Goal: Find contact information: Find contact information

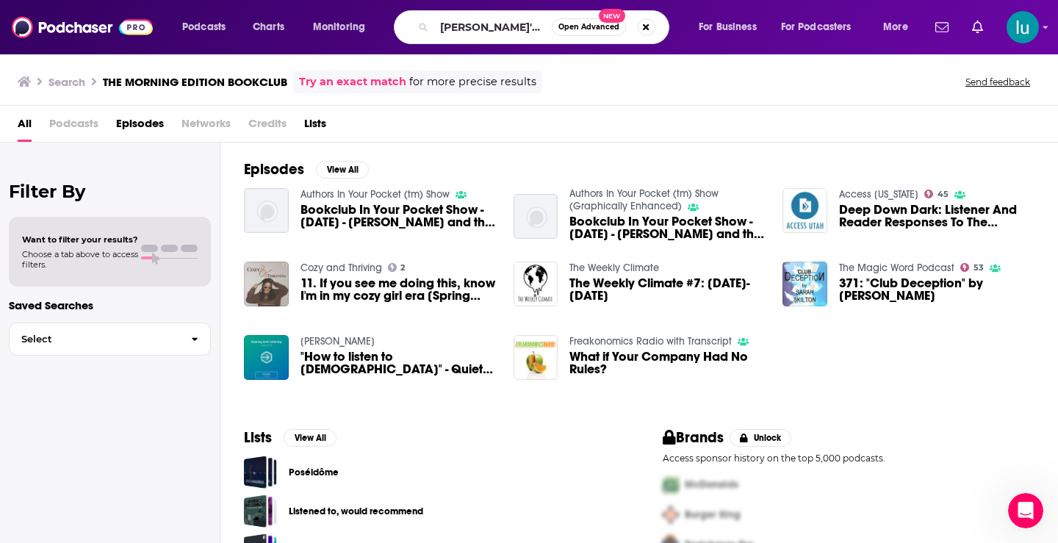
type input "[PERSON_NAME]'s bookshelf"
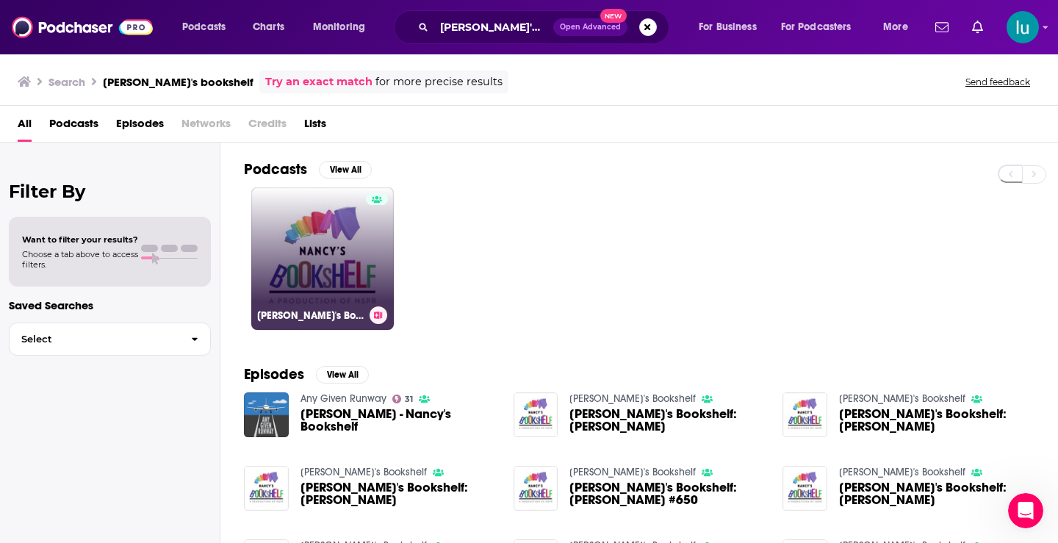
click at [318, 237] on link "[PERSON_NAME]'s Bookshelf" at bounding box center [322, 258] width 143 height 143
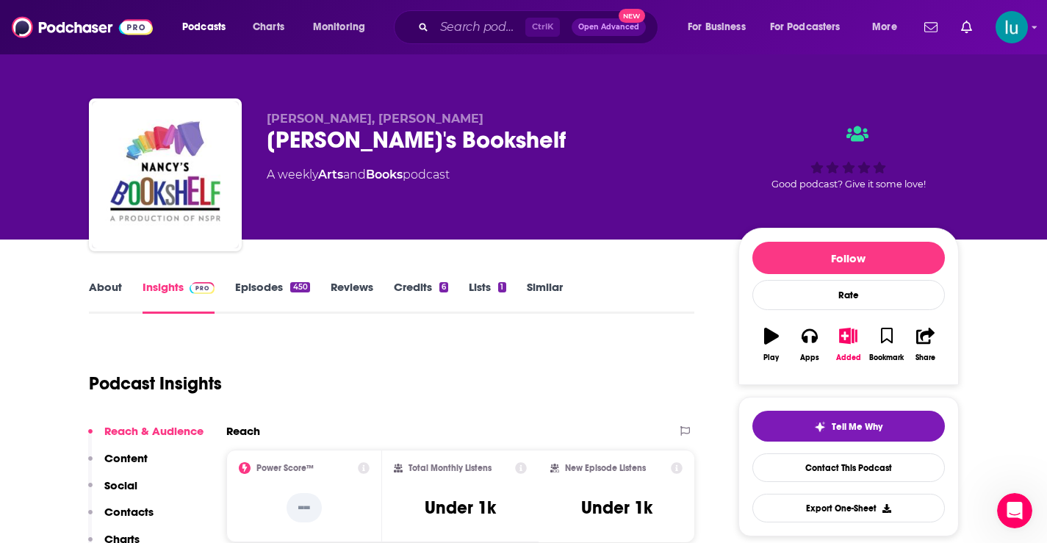
click at [106, 284] on link "About" at bounding box center [105, 297] width 33 height 34
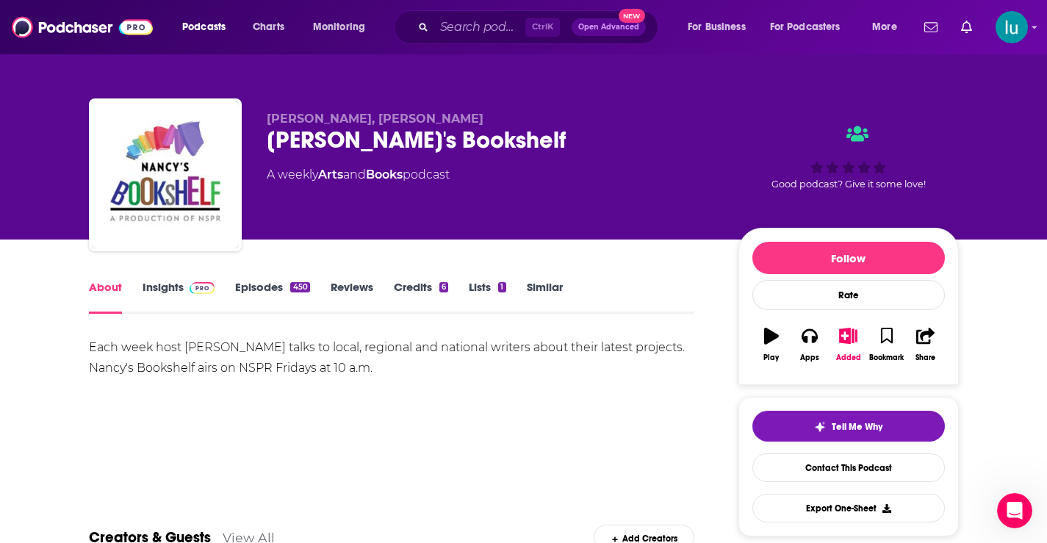
click at [164, 290] on link "Insights" at bounding box center [179, 297] width 73 height 34
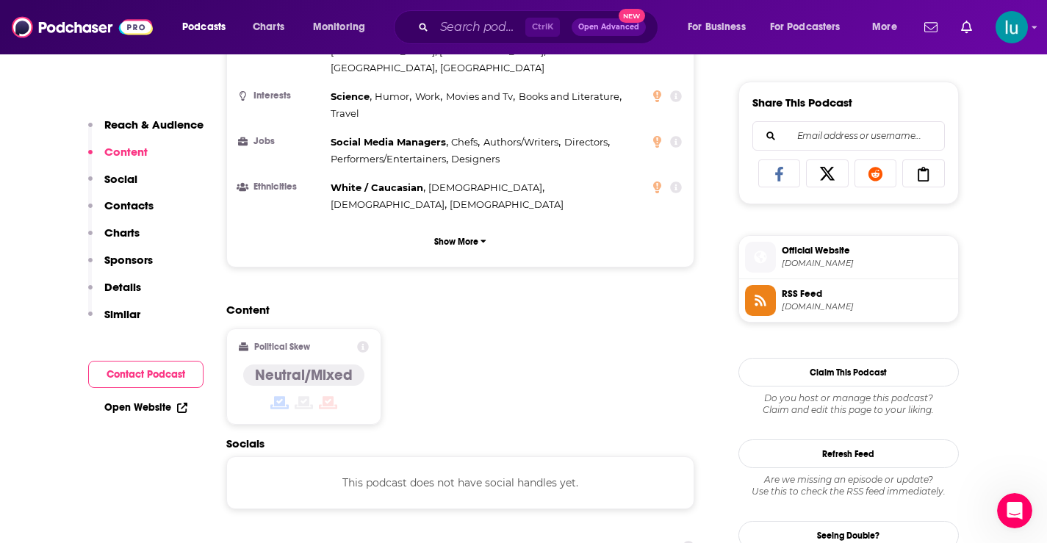
scroll to position [1001, 0]
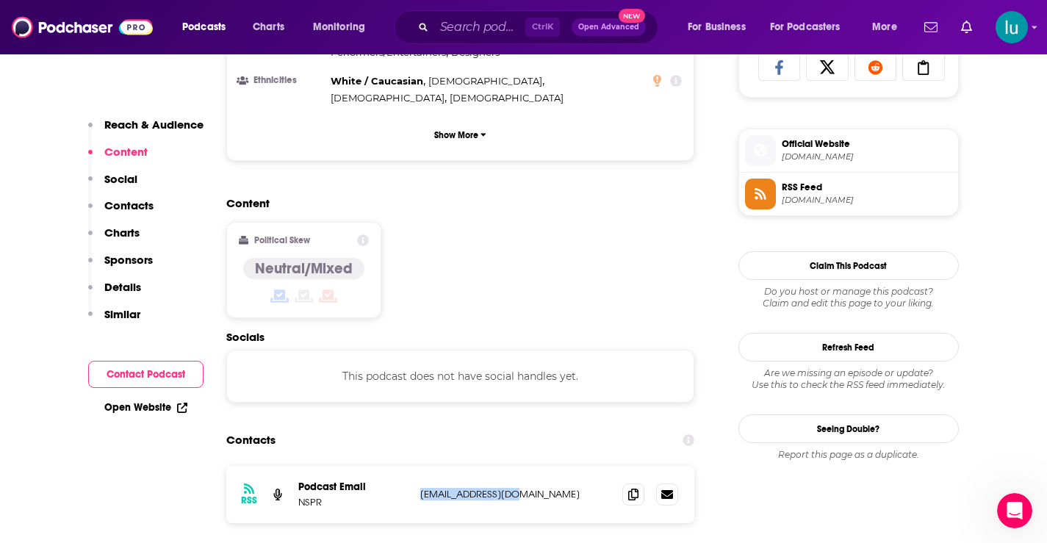
drag, startPoint x: 520, startPoint y: 436, endPoint x: 417, endPoint y: 439, distance: 102.2
click at [417, 466] on div "RSS Podcast Email NSPR [EMAIL_ADDRESS][DOMAIN_NAME] [EMAIL_ADDRESS][DOMAIN_NAME]" at bounding box center [460, 494] width 469 height 57
copy p "[EMAIL_ADDRESS][DOMAIN_NAME]"
